Goal: Check status

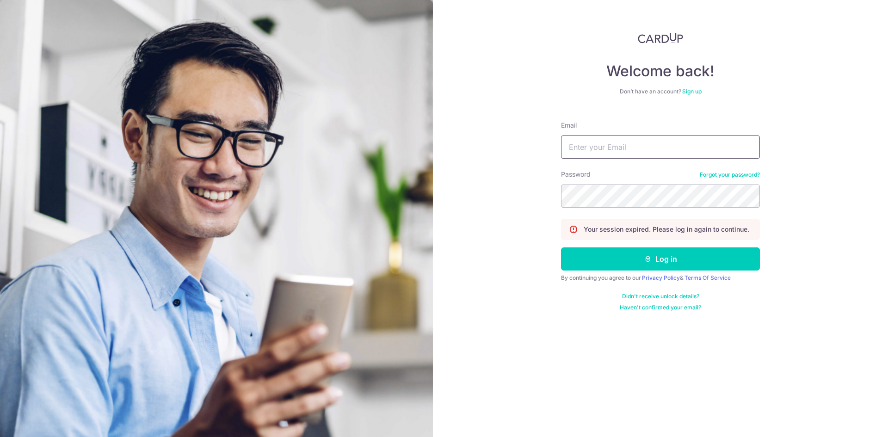
click at [668, 142] on input "Email" at bounding box center [660, 146] width 199 height 23
type input "[EMAIL_ADDRESS][DOMAIN_NAME]"
click at [561, 247] on button "Log in" at bounding box center [660, 258] width 199 height 23
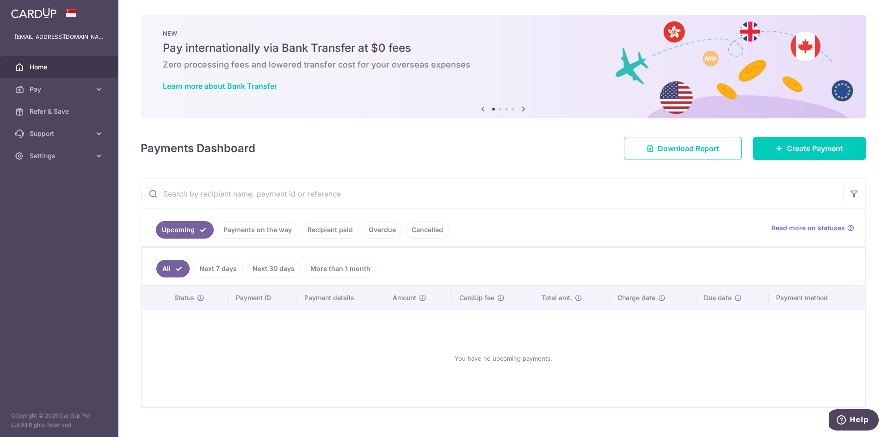
click at [279, 233] on link "Payments on the way" at bounding box center [257, 230] width 80 height 18
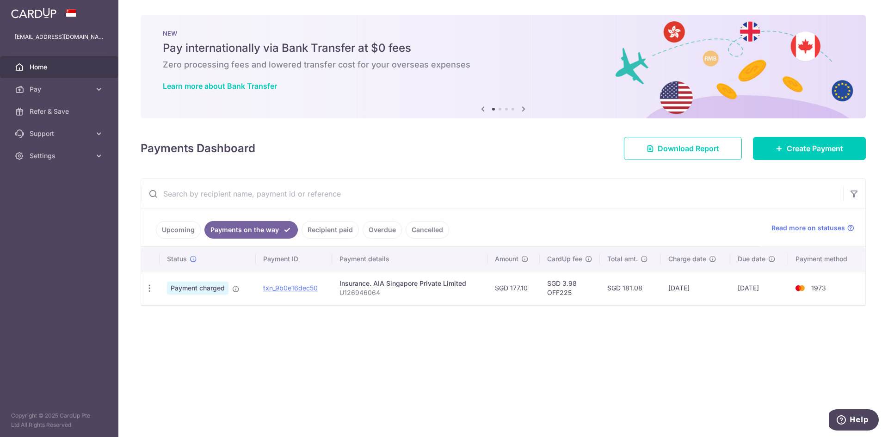
drag, startPoint x: 527, startPoint y: 288, endPoint x: 503, endPoint y: 289, distance: 23.1
click at [503, 289] on td "SGD 177.10" at bounding box center [513, 288] width 52 height 34
click at [532, 319] on div "× Pause Schedule Pause all future payments in this series Pause just this one p…" at bounding box center [502, 218] width 769 height 437
drag, startPoint x: 756, startPoint y: 286, endPoint x: 775, endPoint y: 283, distance: 19.7
click at [775, 283] on td "16/09/2025" at bounding box center [759, 288] width 58 height 34
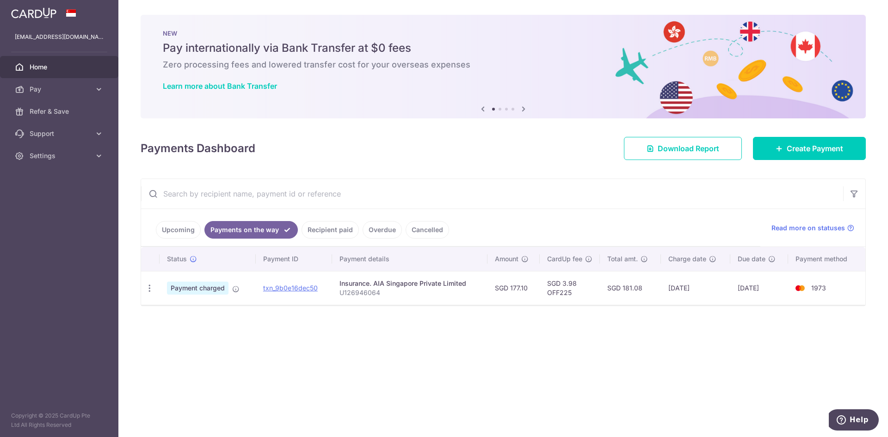
click at [776, 306] on div "Upcoming Payments on the way Recipient paid Overdue Cancelled Read more on stat…" at bounding box center [503, 242] width 725 height 128
drag, startPoint x: 771, startPoint y: 288, endPoint x: 732, endPoint y: 293, distance: 39.1
click at [733, 291] on td "16/09/2025" at bounding box center [759, 288] width 58 height 34
drag, startPoint x: 731, startPoint y: 325, endPoint x: 727, endPoint y: 316, distance: 9.5
click at [731, 323] on div "× Pause Schedule Pause all future payments in this series Pause just this one p…" at bounding box center [502, 218] width 769 height 437
